Goal: Transaction & Acquisition: Subscribe to service/newsletter

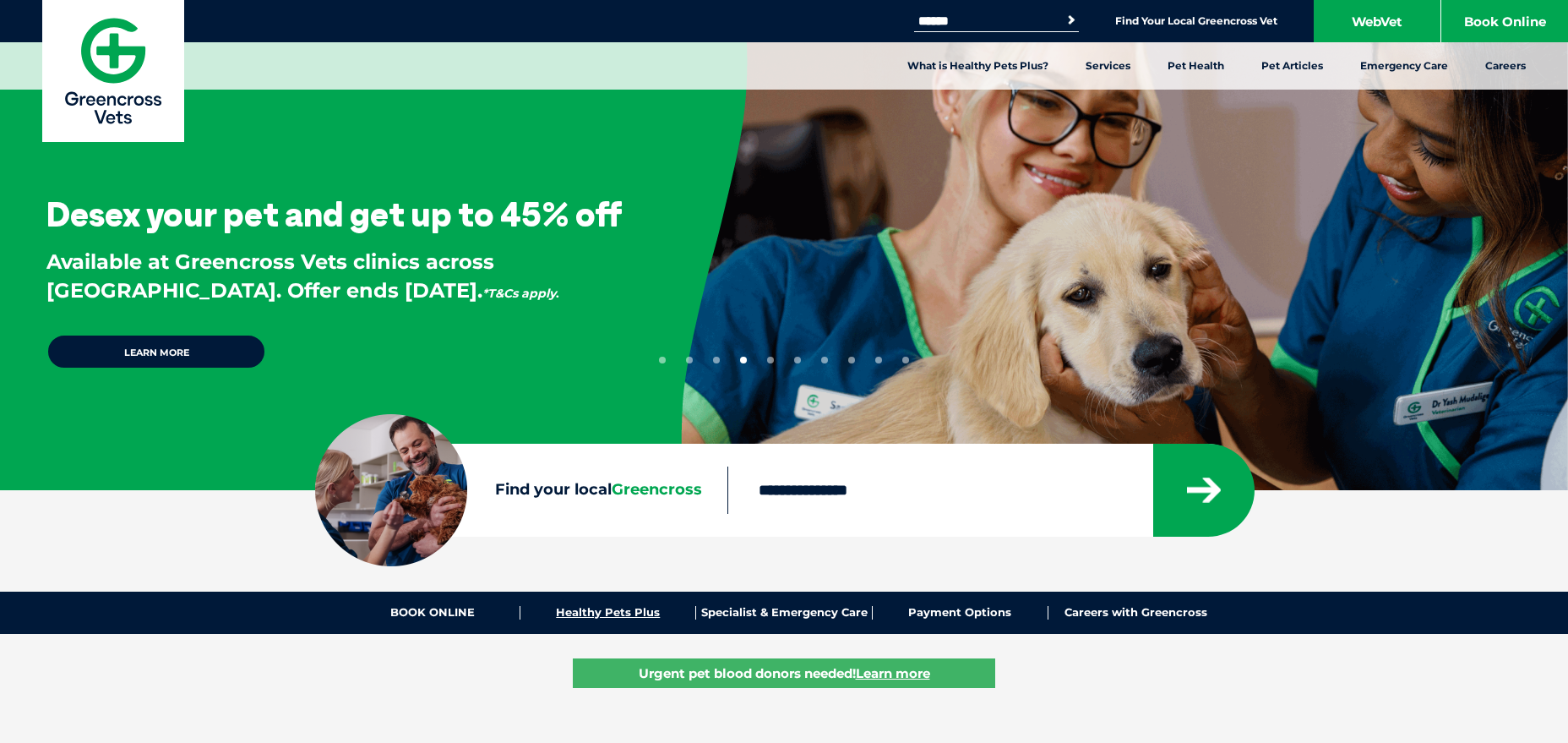
click at [614, 611] on link "Healthy Pets Plus" at bounding box center [608, 613] width 175 height 14
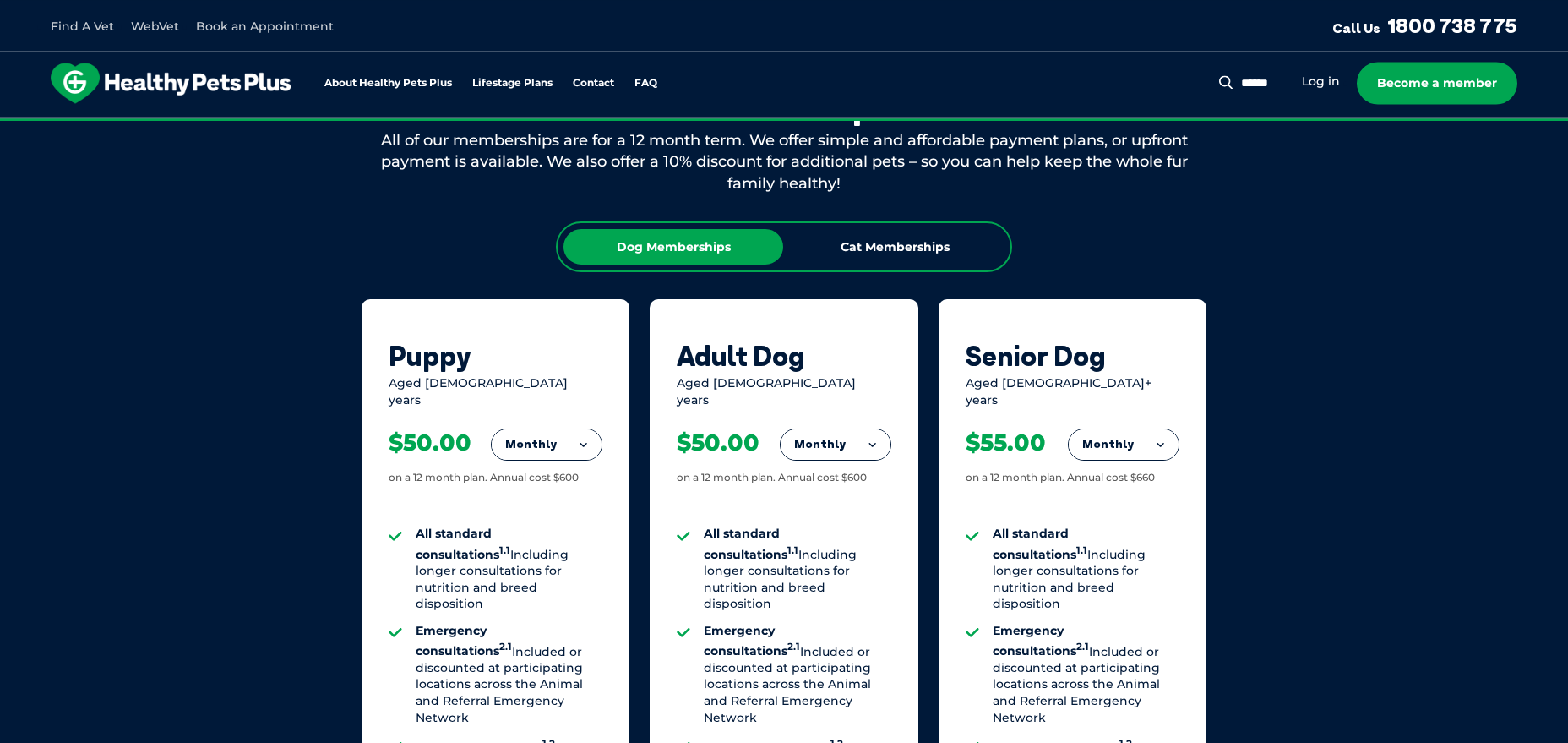
scroll to position [993, 0]
click at [859, 433] on button "Monthly" at bounding box center [835, 444] width 110 height 31
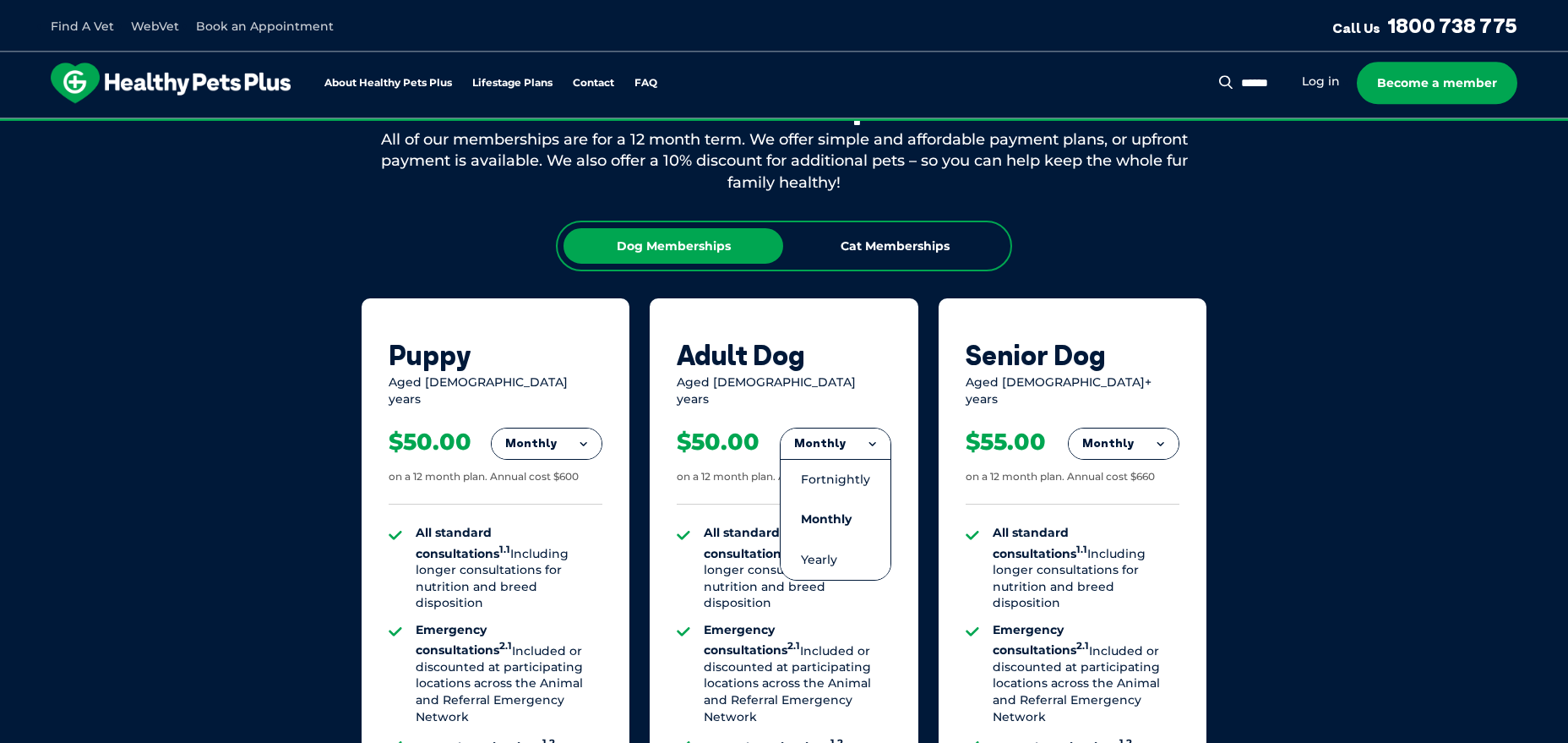
click at [1158, 430] on button "Monthly" at bounding box center [1123, 444] width 110 height 31
click at [1128, 542] on li "Yearly" at bounding box center [1123, 560] width 110 height 40
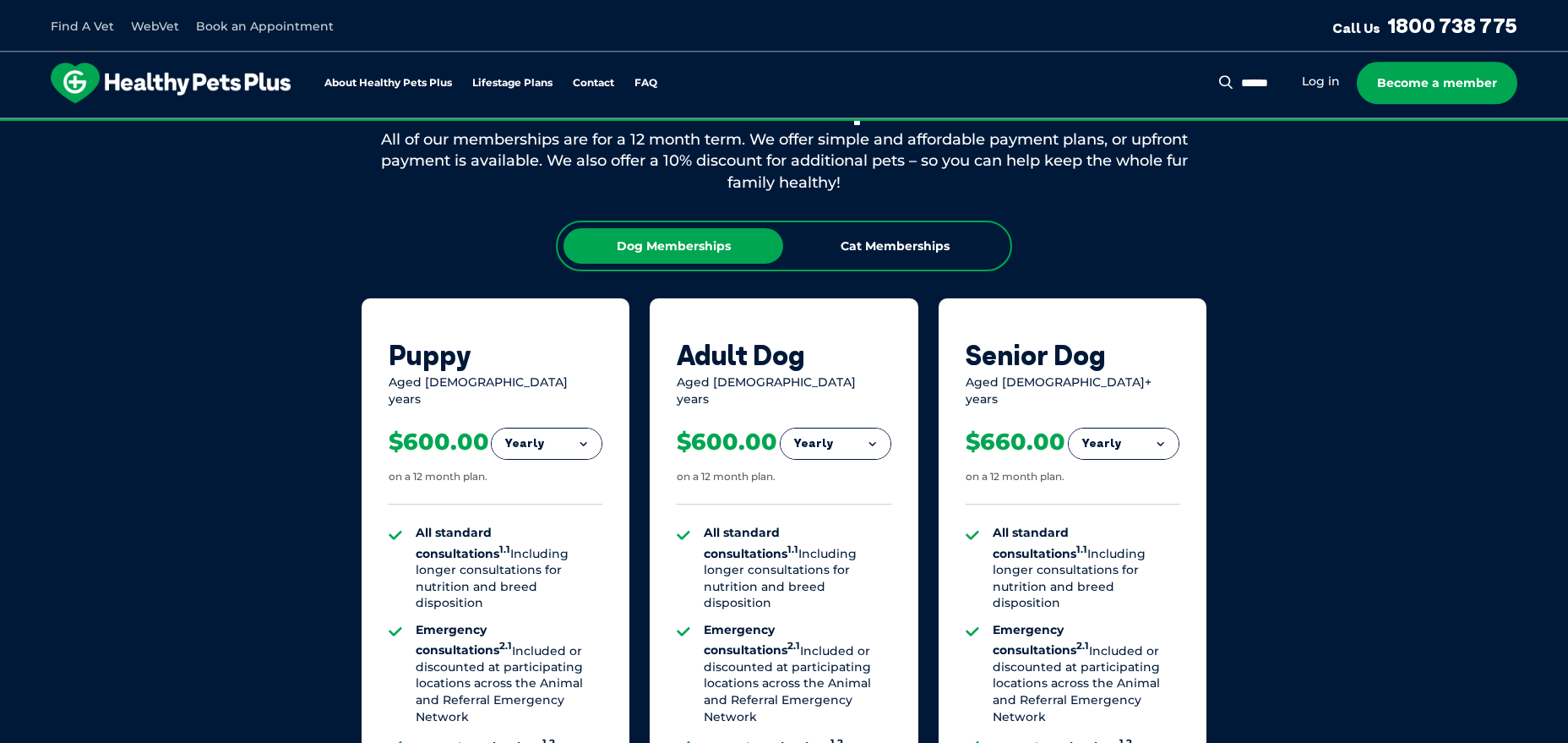
click at [1155, 429] on button "Yearly" at bounding box center [1123, 444] width 110 height 31
click at [1129, 500] on li "Monthly" at bounding box center [1123, 519] width 110 height 40
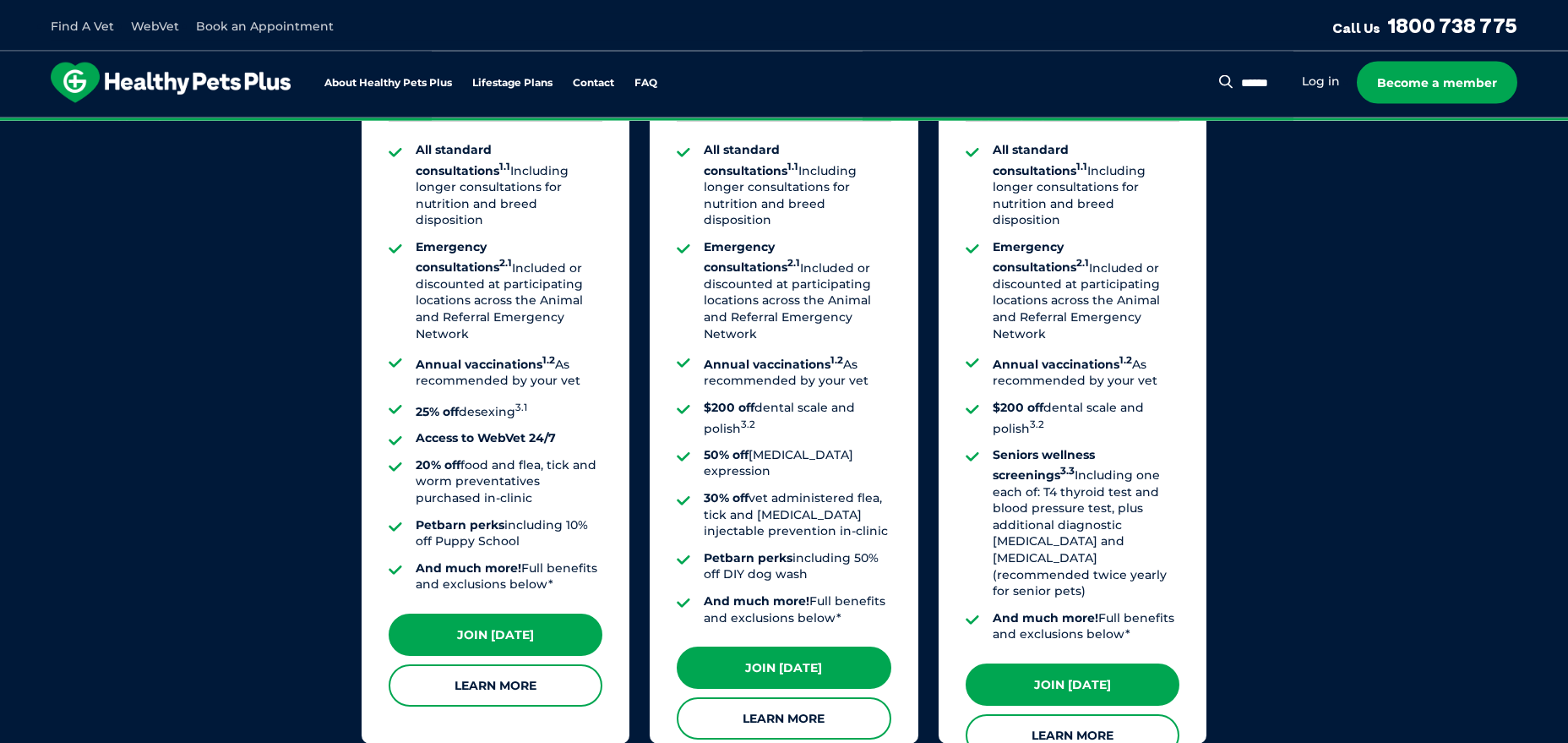
scroll to position [1434, 0]
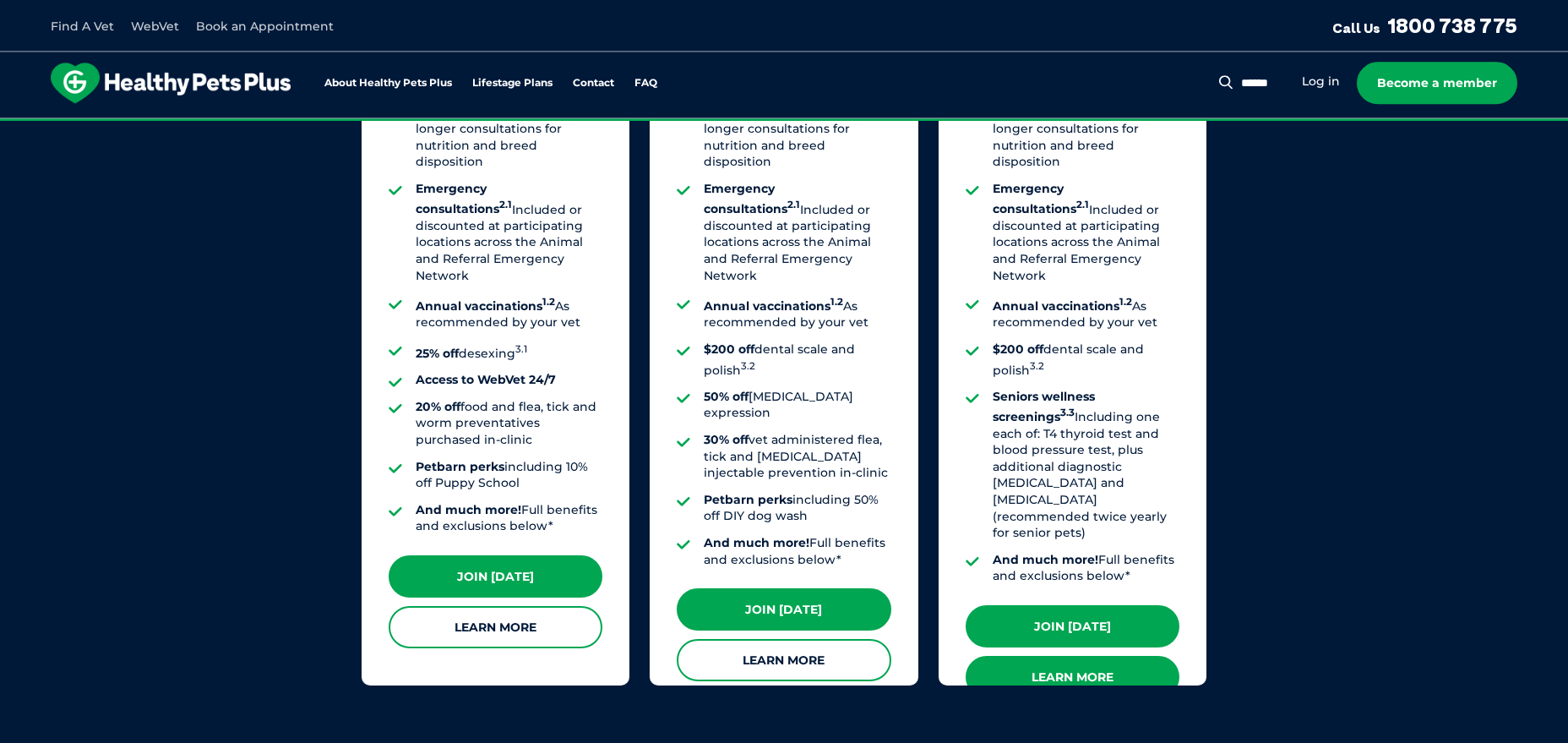
click at [1123, 656] on link "Learn More" at bounding box center [1073, 677] width 214 height 43
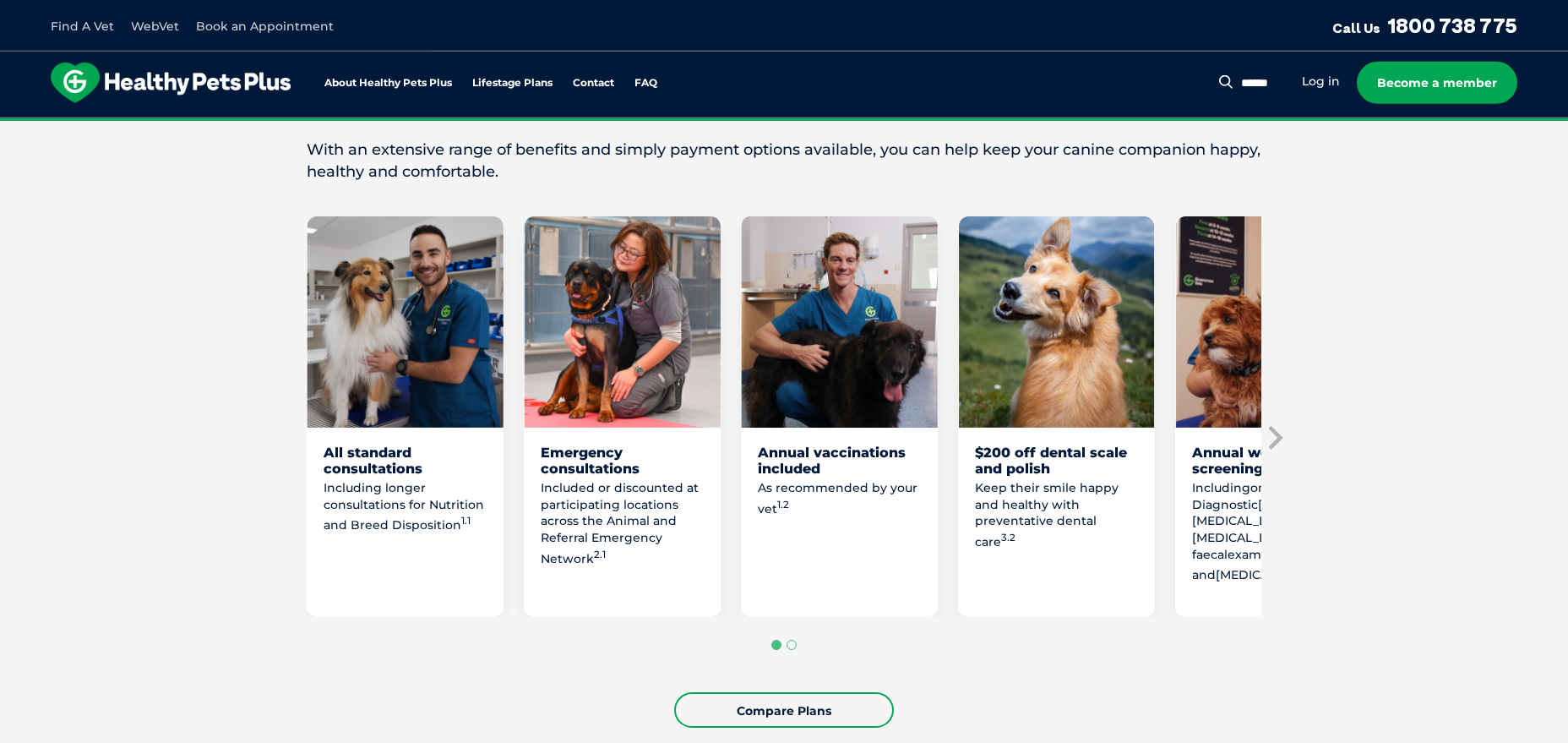
scroll to position [791, 0]
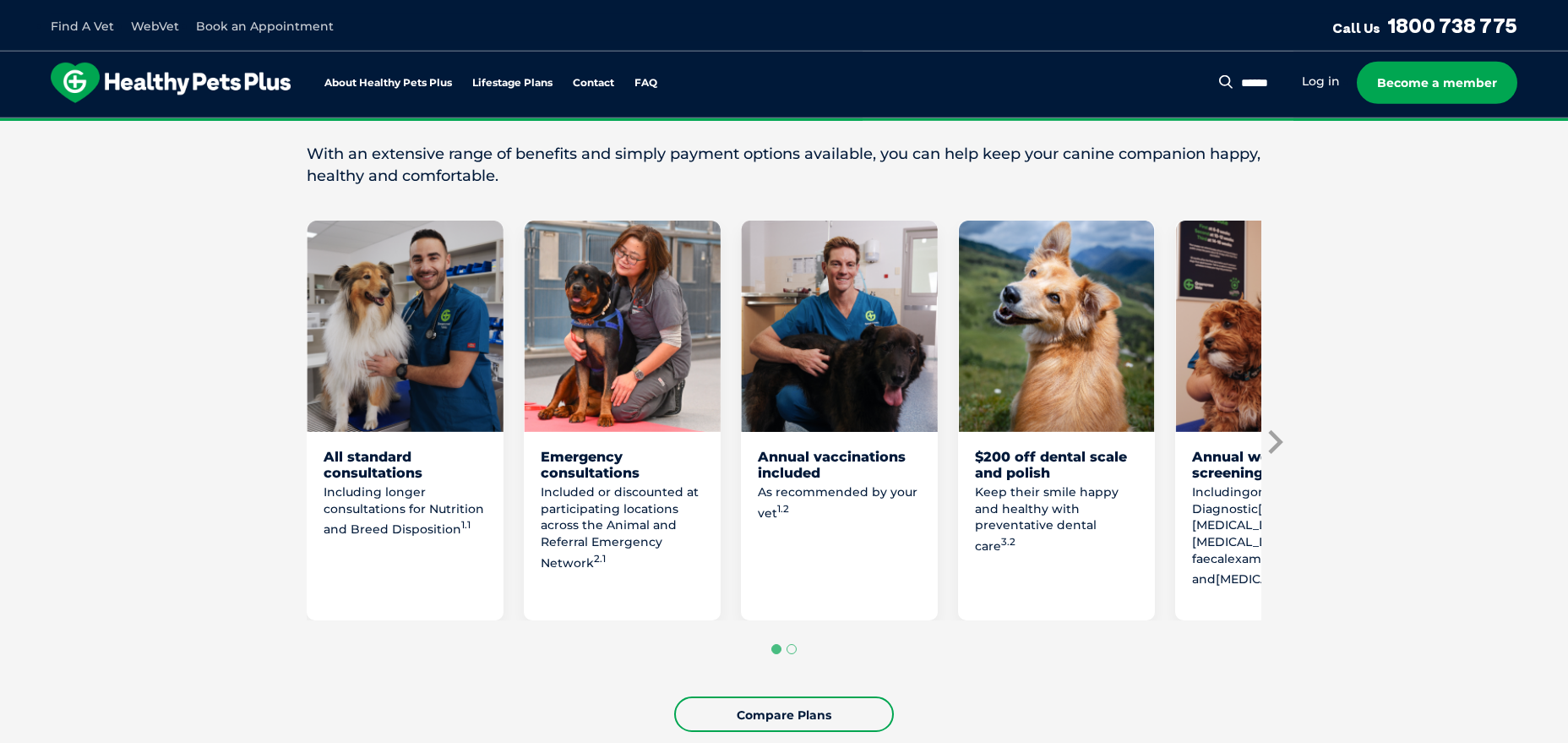
click at [1275, 437] on icon "Next slide" at bounding box center [1275, 442] width 26 height 26
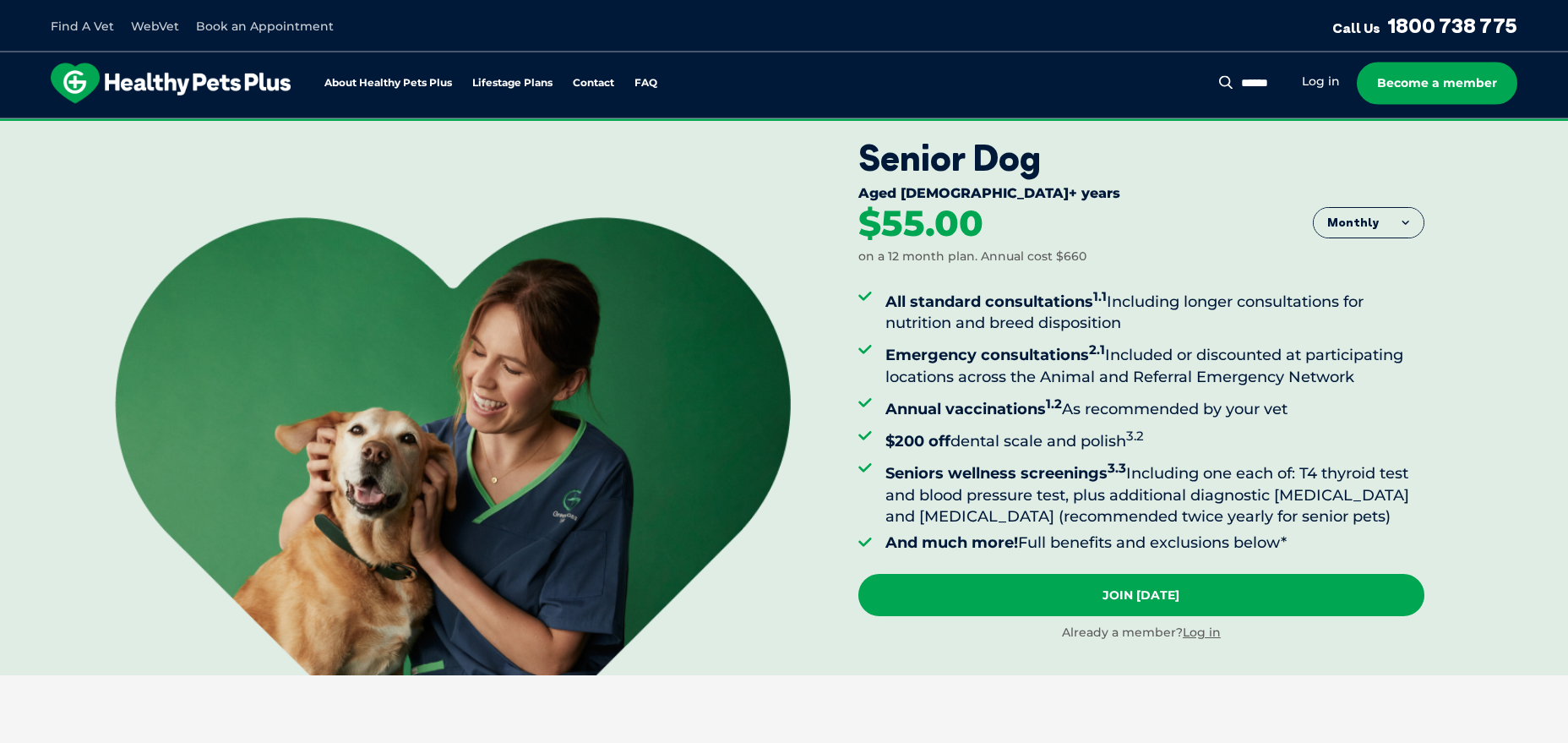
scroll to position [0, 0]
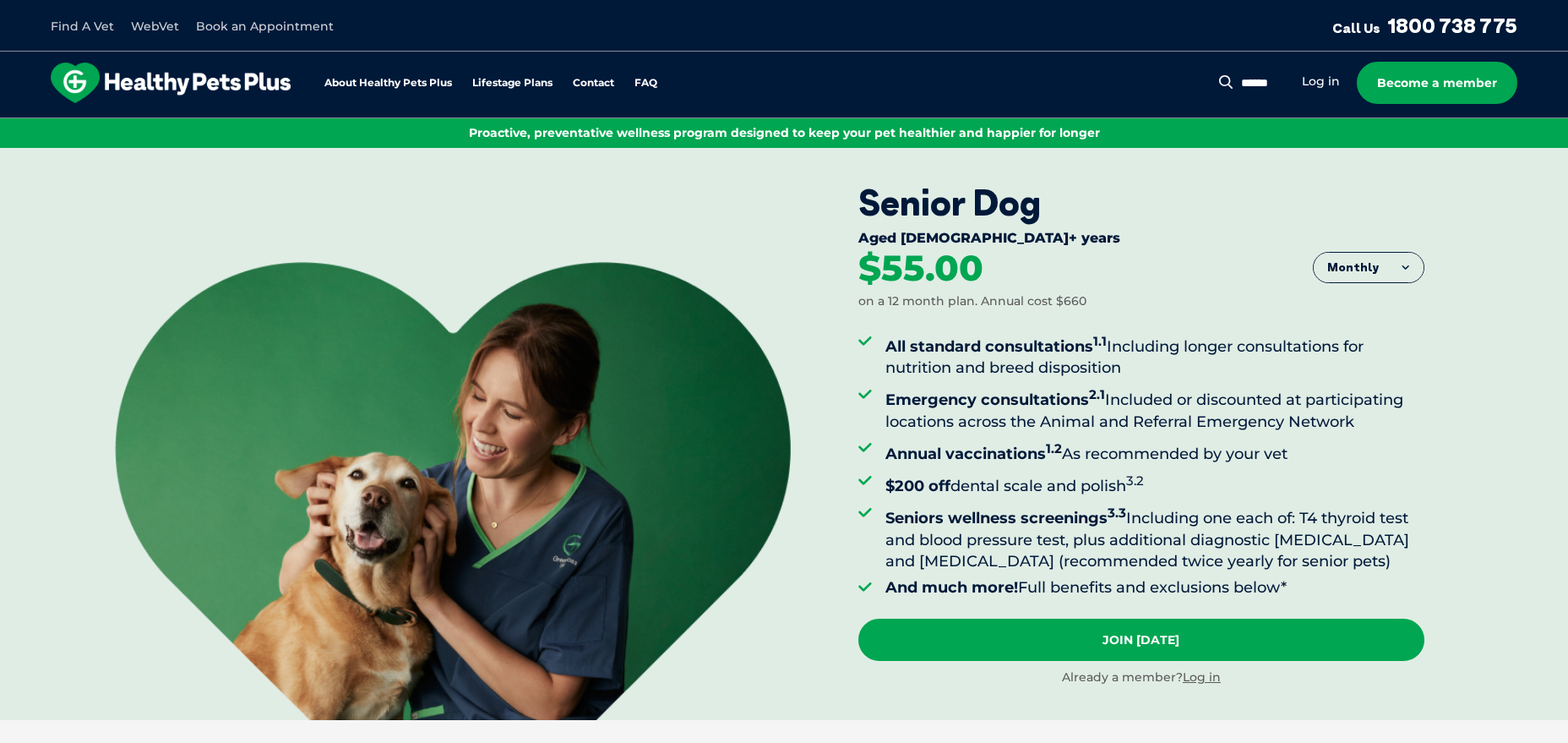
click at [63, 23] on link "Find A Vet" at bounding box center [82, 26] width 63 height 15
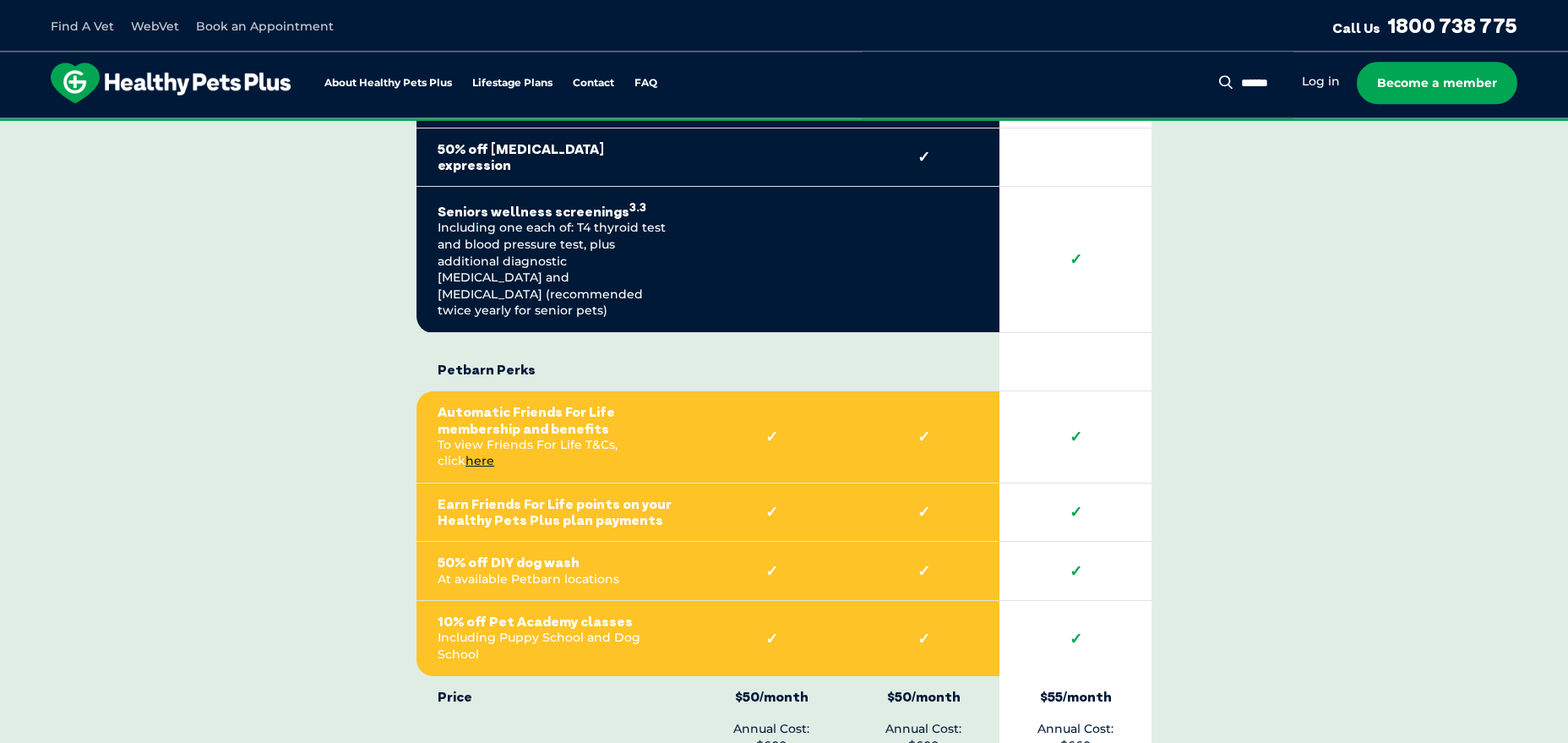
scroll to position [3979, 0]
click at [494, 452] on link "here" at bounding box center [479, 459] width 29 height 15
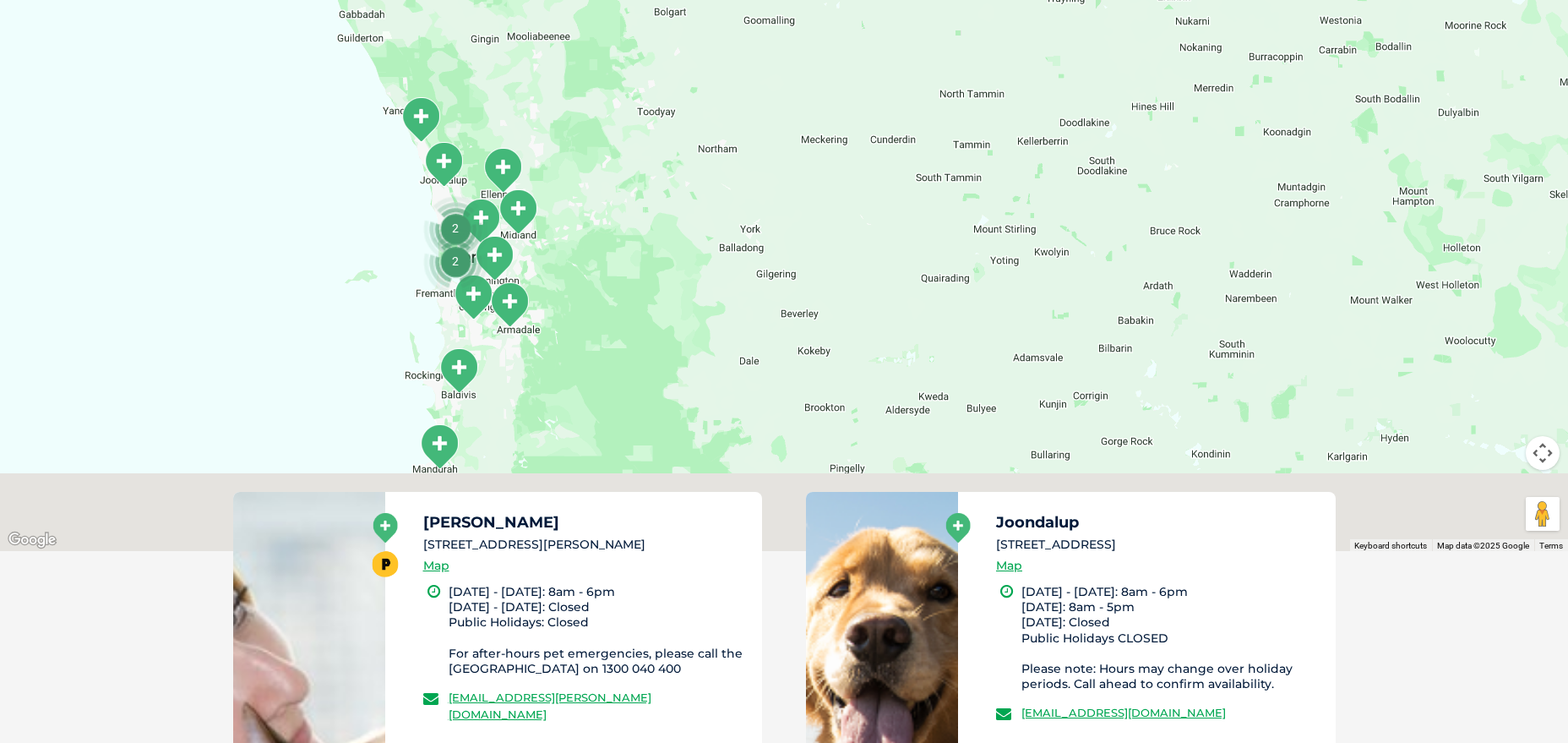
scroll to position [153, 0]
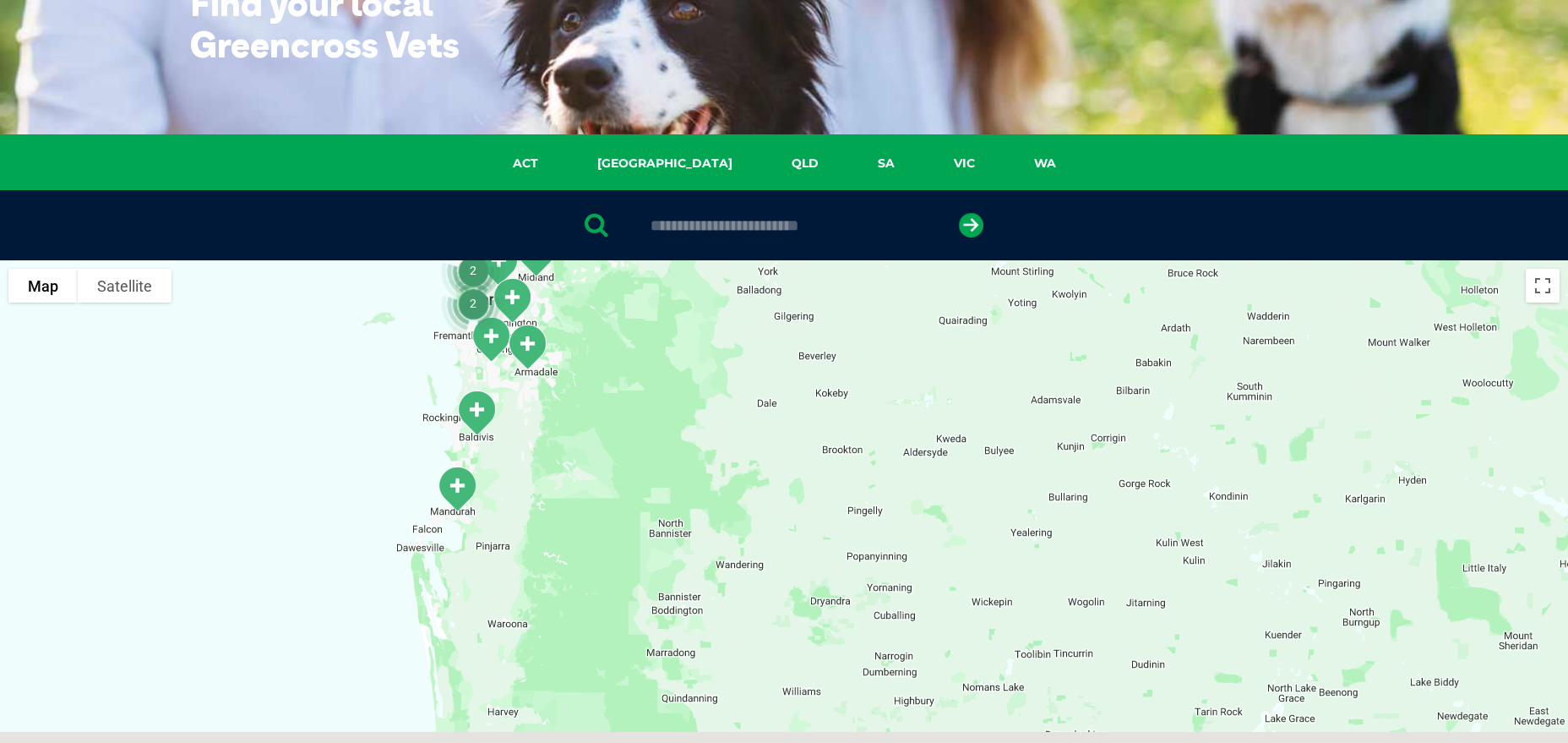
drag, startPoint x: 872, startPoint y: 318, endPoint x: 817, endPoint y: -41, distance: 363.2
click at [817, 261] on div "2 2 2 2 2 2 2 3 2 4 2 2 2 2 2 2 4 2 8 4 4 2 2 5 2 2 2 3 3 3 2 4 2 2 2 3 2 2 Use…" at bounding box center [784, 586] width 1568 height 653
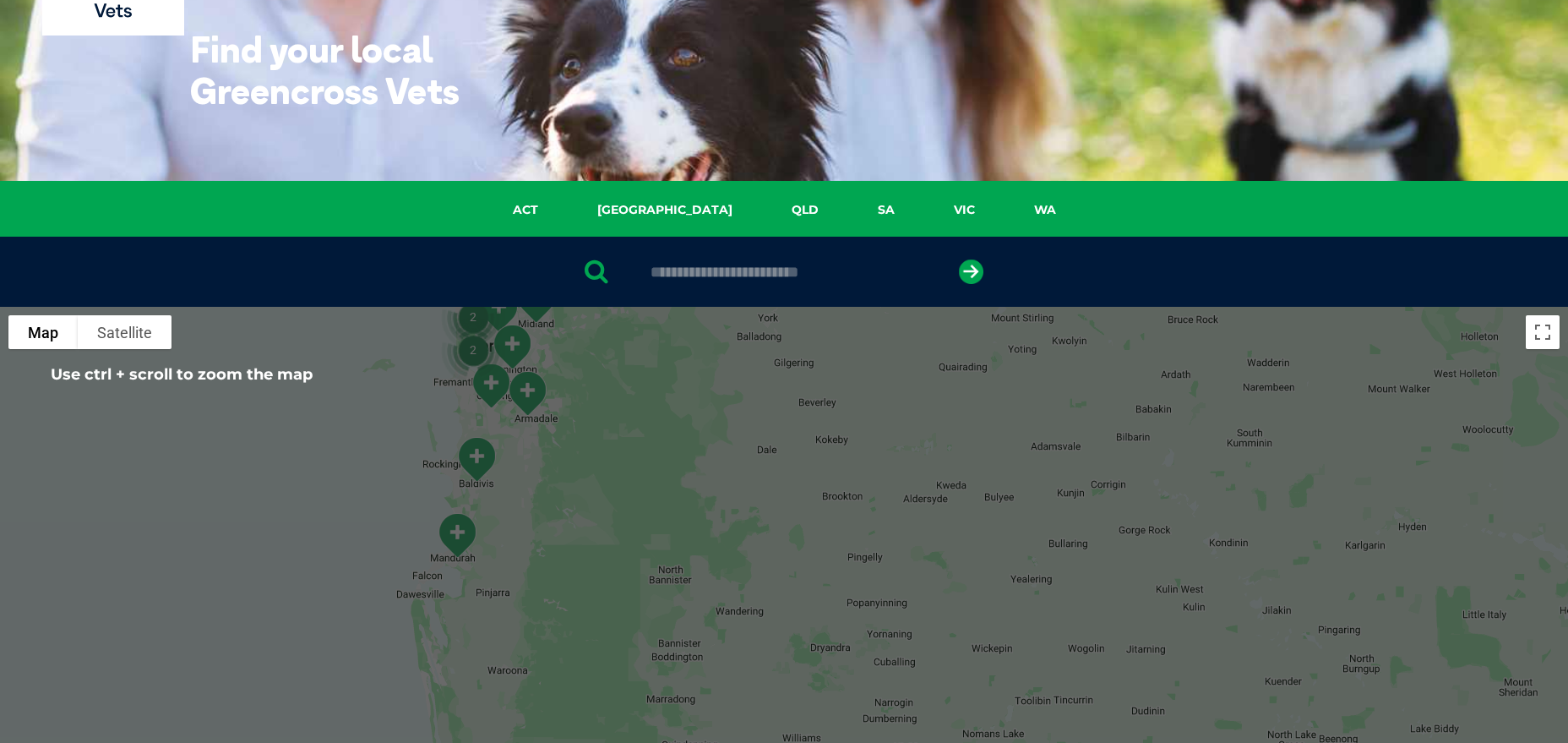
scroll to position [207, 0]
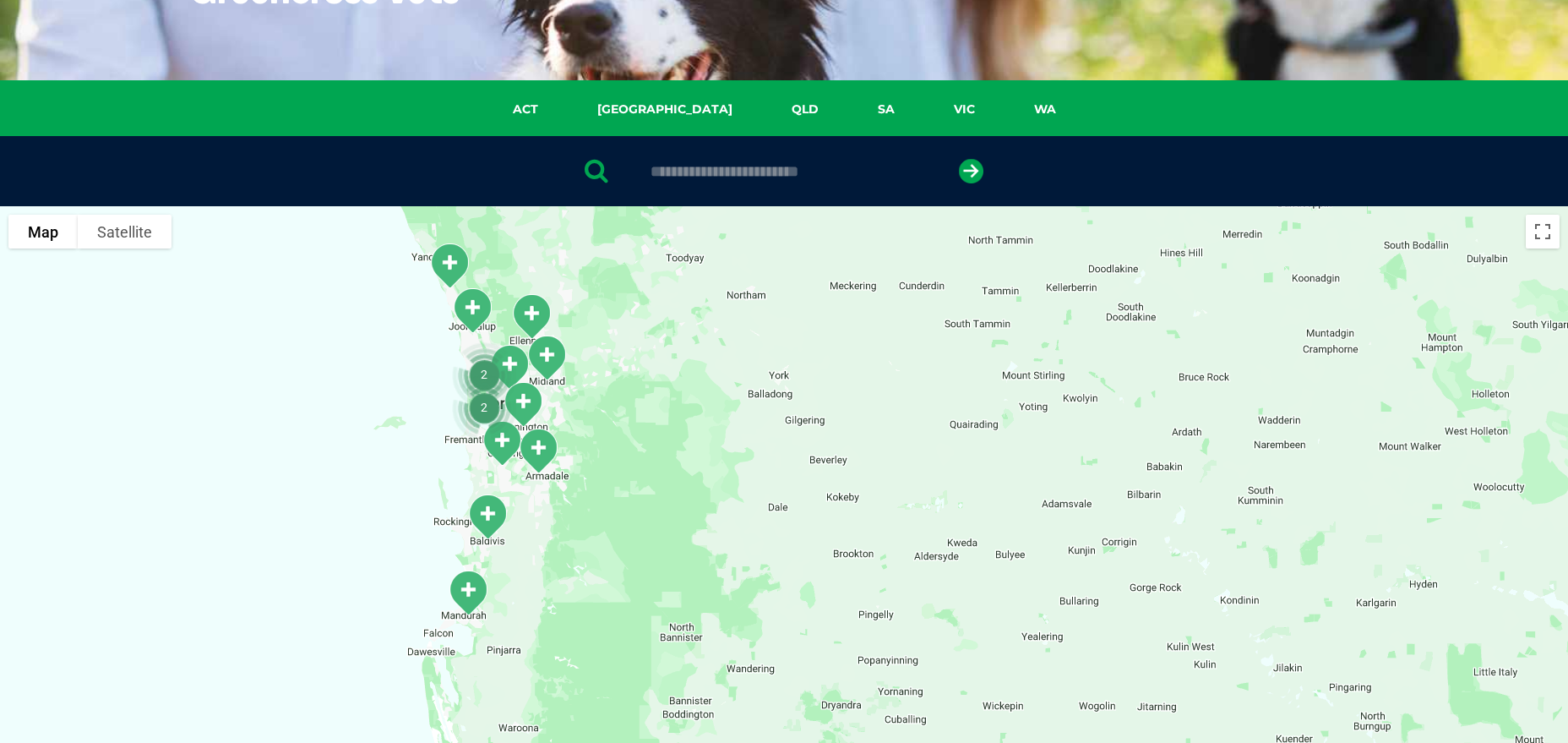
drag, startPoint x: 636, startPoint y: 321, endPoint x: 650, endPoint y: 488, distance: 167.6
click at [650, 488] on div at bounding box center [784, 532] width 1568 height 653
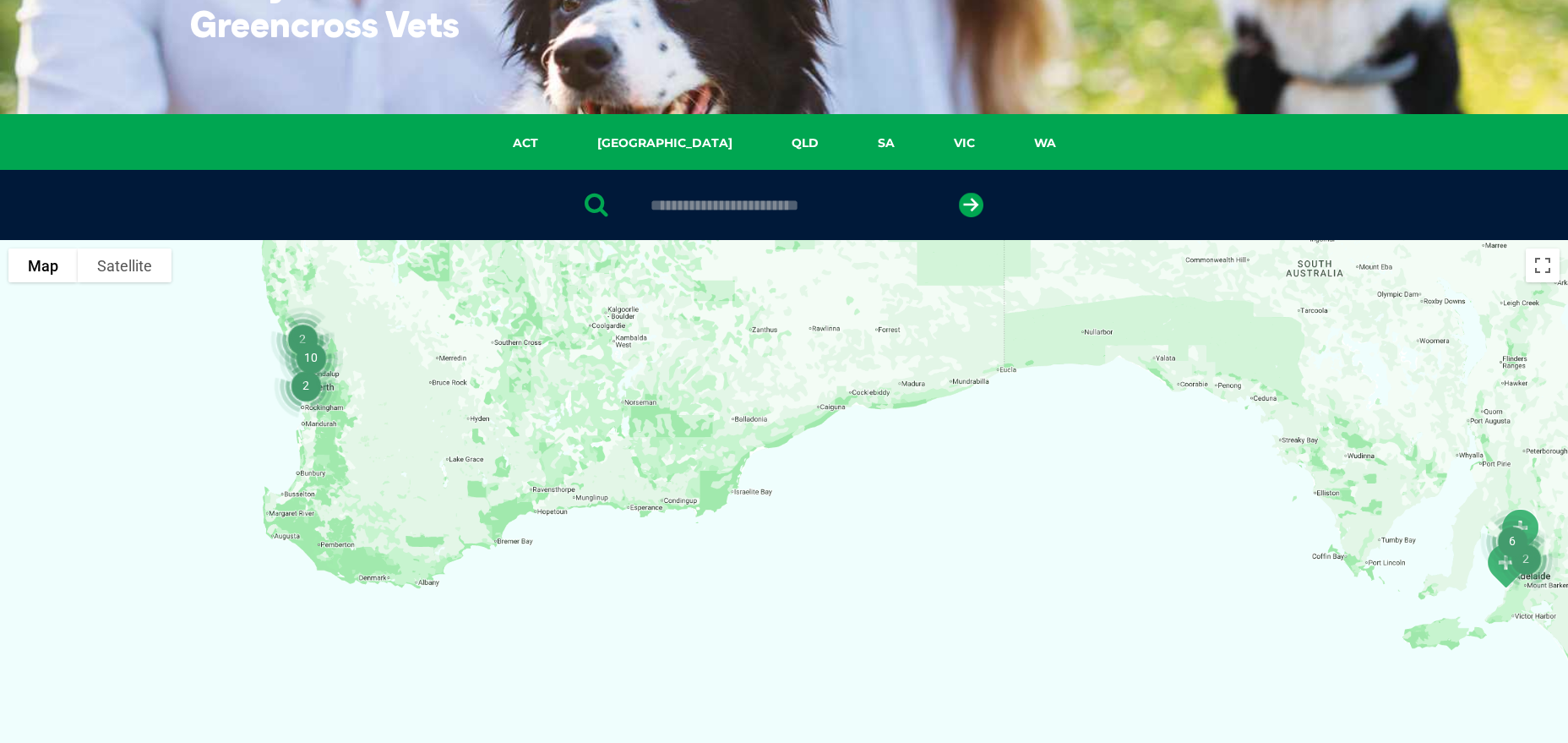
scroll to position [101, 0]
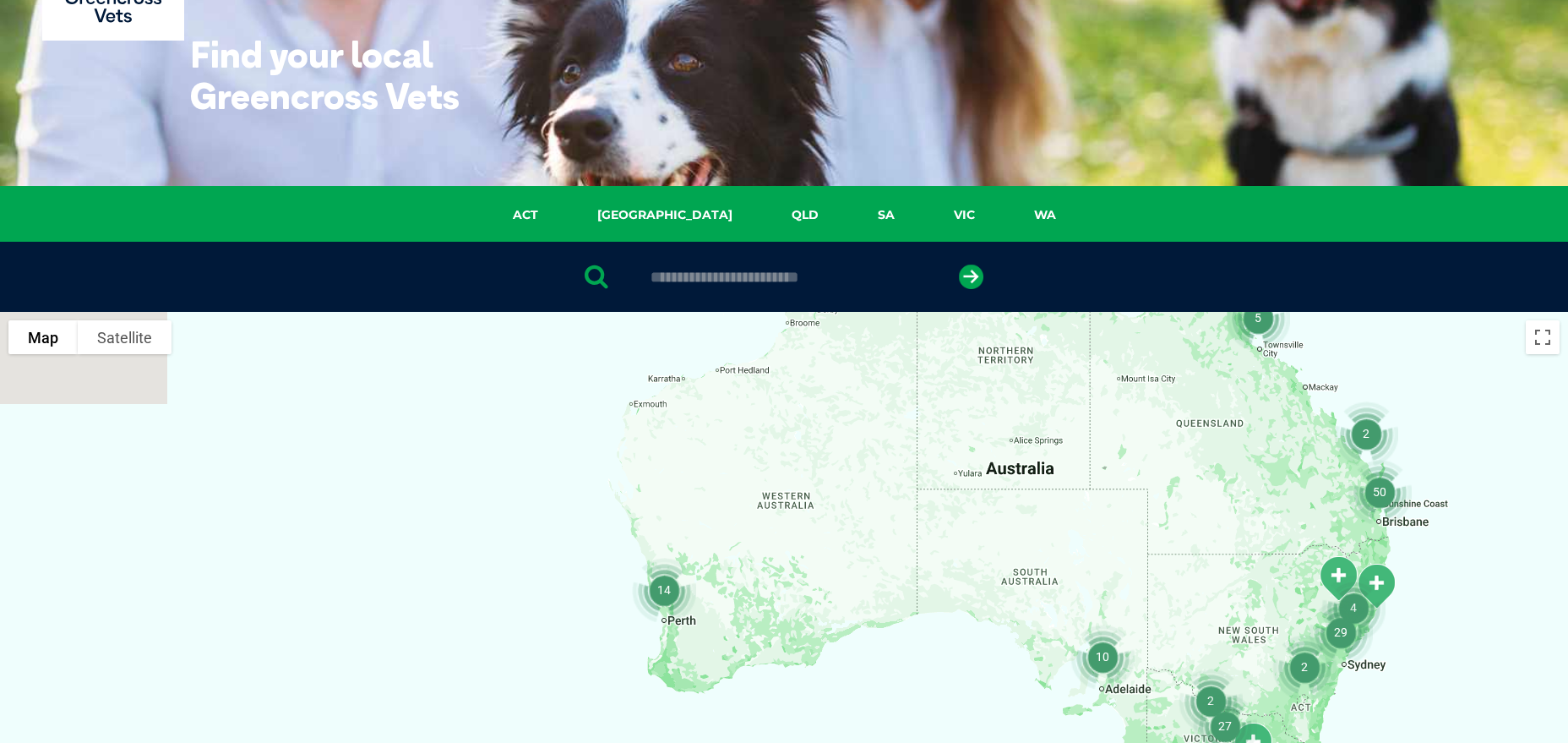
drag, startPoint x: 635, startPoint y: 478, endPoint x: 745, endPoint y: 635, distance: 191.7
click at [745, 635] on div at bounding box center [784, 638] width 1568 height 653
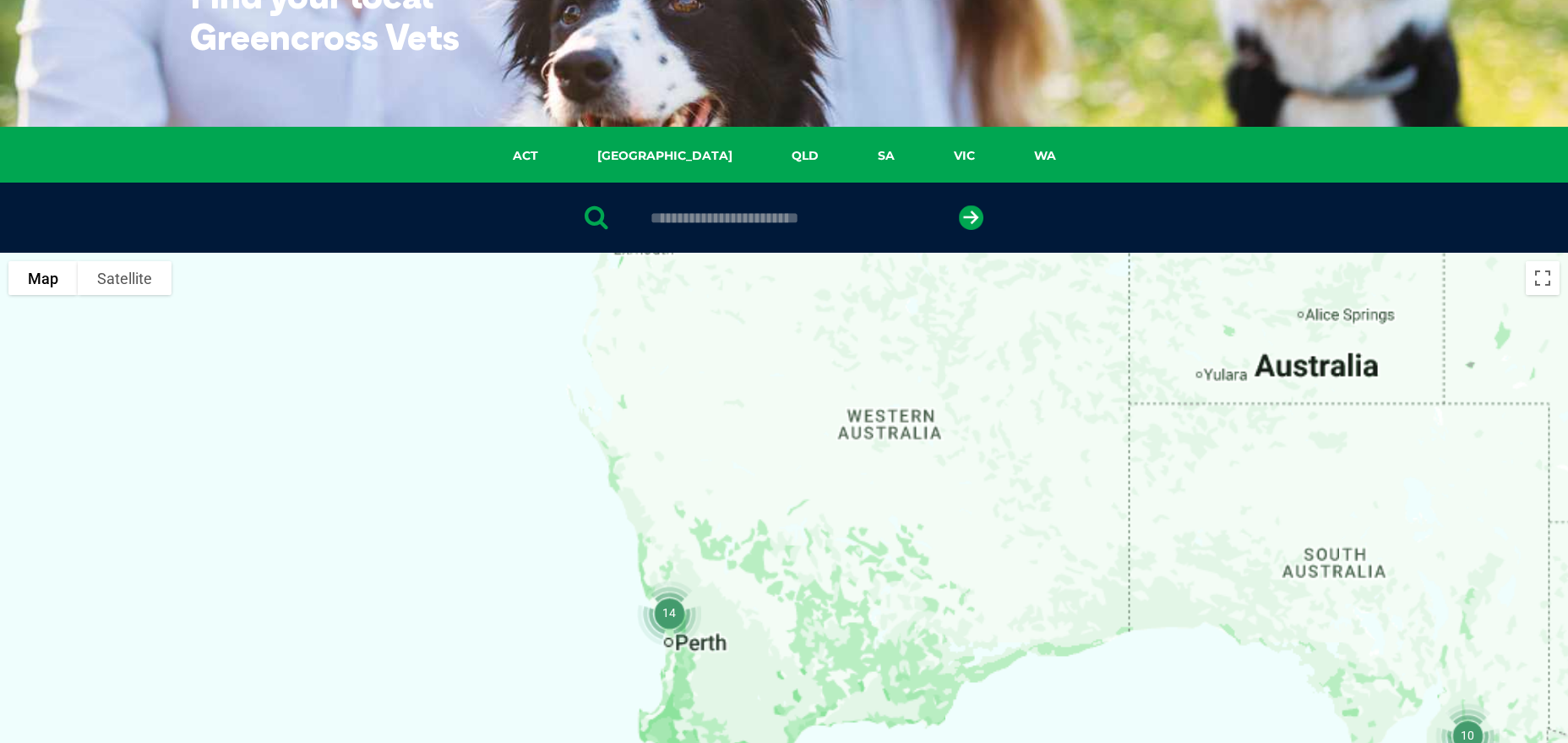
scroll to position [168, 0]
